Goal: Find specific page/section: Find specific page/section

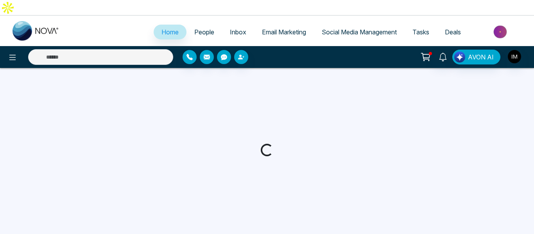
select select "*"
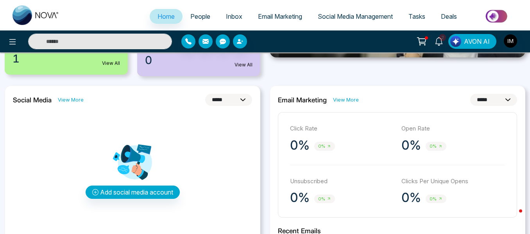
scroll to position [76, 0]
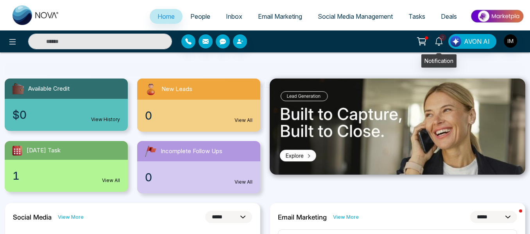
click at [443, 39] on span "2" at bounding box center [442, 37] width 7 height 7
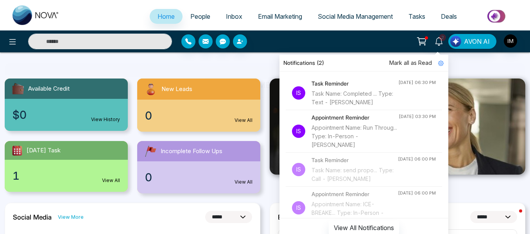
click at [422, 36] on icon at bounding box center [421, 41] width 11 height 11
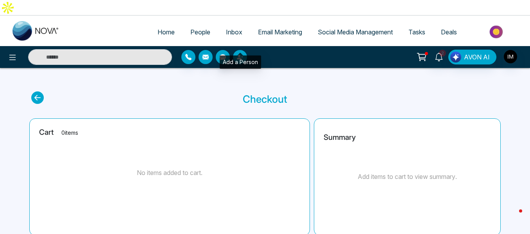
click at [240, 55] on icon "button" at bounding box center [239, 57] width 5 height 5
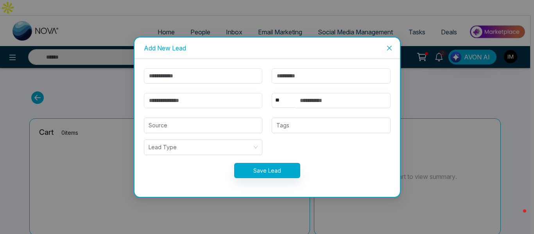
click at [388, 48] on icon "close" at bounding box center [389, 48] width 6 height 6
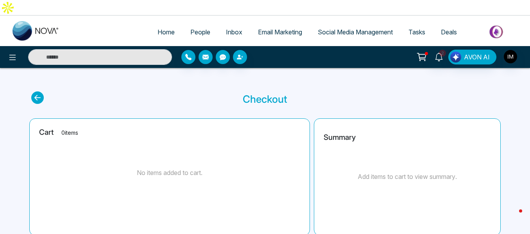
click at [192, 28] on span "People" at bounding box center [200, 32] width 20 height 8
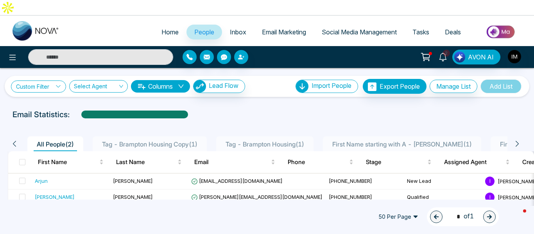
click at [59, 84] on icon at bounding box center [58, 86] width 5 height 5
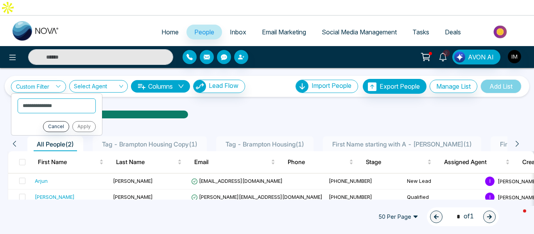
click at [99, 81] on input "search" at bounding box center [96, 88] width 44 height 15
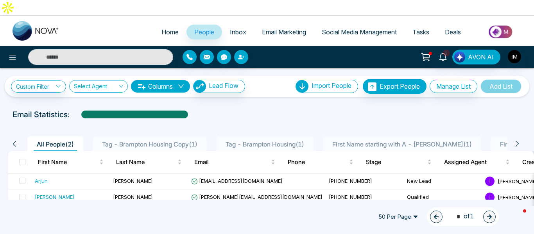
click at [206, 109] on div "Email Statistics:" at bounding box center [267, 115] width 509 height 12
click at [428, 52] on icon at bounding box center [425, 57] width 11 height 11
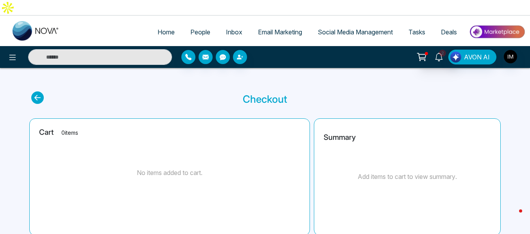
click at [439, 53] on icon at bounding box center [439, 57] width 9 height 9
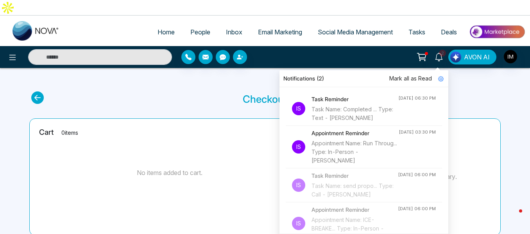
click at [219, 91] on section "Checkout" at bounding box center [265, 98] width 468 height 15
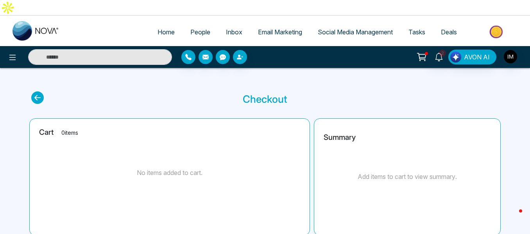
scroll to position [39, 0]
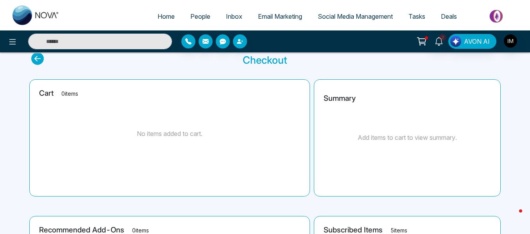
click at [452, 14] on span "Deals" at bounding box center [449, 17] width 16 height 8
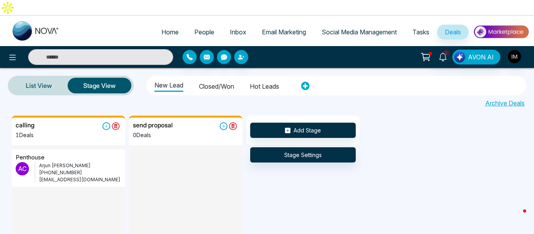
scroll to position [10, 0]
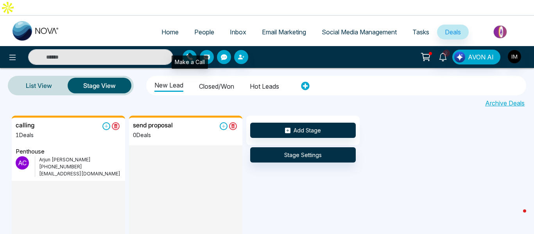
click at [185, 50] on button "button" at bounding box center [190, 57] width 14 height 14
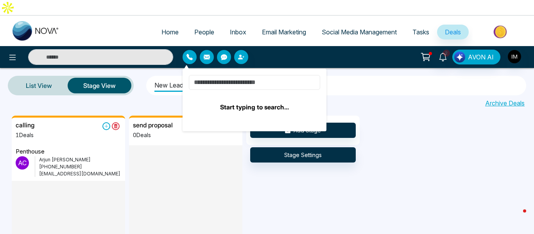
click at [219, 75] on input at bounding box center [254, 82] width 131 height 15
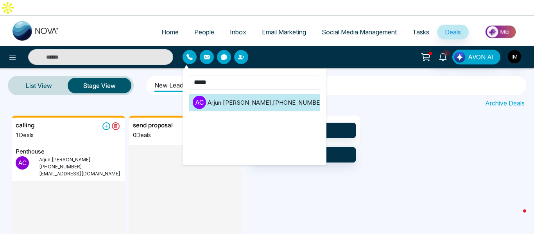
type input "*****"
click at [264, 94] on li "A C [PERSON_NAME] , [PHONE_NUMBER]" at bounding box center [254, 103] width 131 height 18
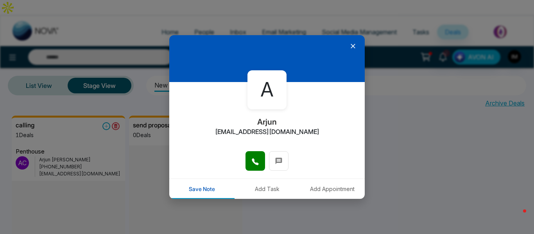
click at [351, 47] on icon at bounding box center [353, 46] width 5 height 5
